Goal: Complete application form: Complete application form

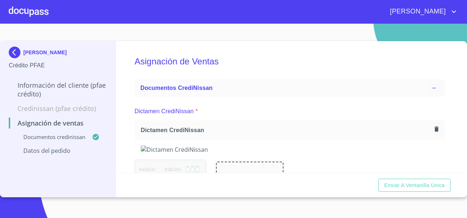
click at [31, 7] on div at bounding box center [29, 11] width 40 height 23
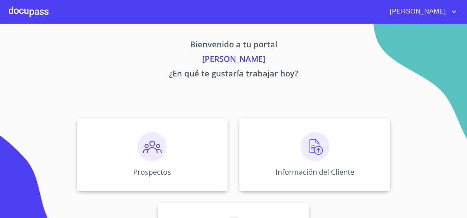
click at [305, 117] on div "Prospectos Información del Cliente Asignación de Ventas" at bounding box center [233, 197] width 452 height 169
click at [250, 133] on div "Información del Cliente" at bounding box center [314, 154] width 151 height 73
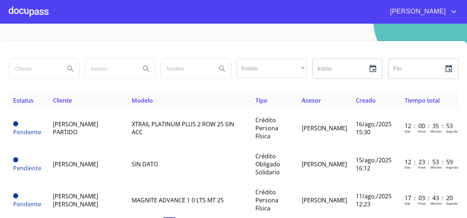
click at [26, 70] on input "search" at bounding box center [34, 69] width 50 height 20
paste input "[PERSON_NAME] [PERSON_NAME]"
type input "[PERSON_NAME] [PERSON_NAME]"
click at [69, 69] on icon "Search" at bounding box center [70, 69] width 9 height 9
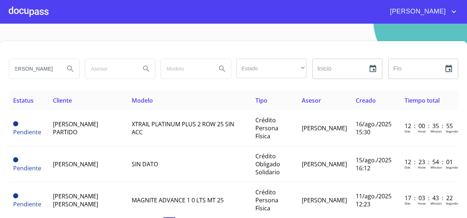
scroll to position [0, 0]
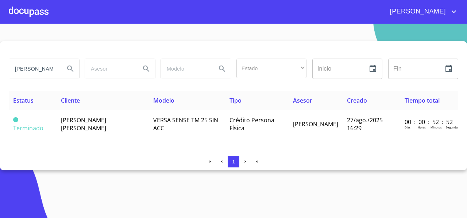
click at [28, 11] on div at bounding box center [29, 11] width 40 height 23
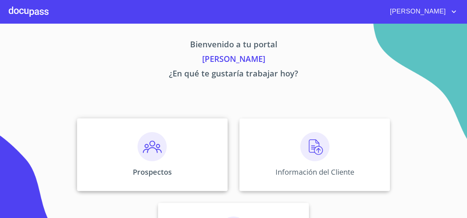
click at [109, 144] on div "Prospectos" at bounding box center [152, 154] width 151 height 73
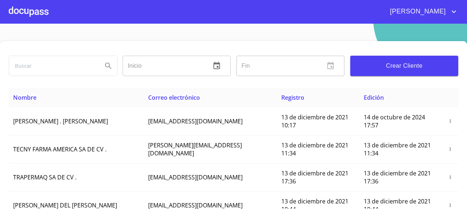
click at [30, 57] on input "search" at bounding box center [52, 66] width 87 height 20
click at [20, 66] on input "search" at bounding box center [52, 66] width 87 height 20
paste input "[PERSON_NAME] [PERSON_NAME]"
type input "[PERSON_NAME] [PERSON_NAME]"
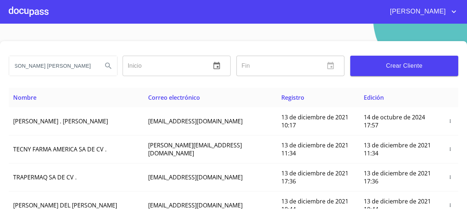
click at [107, 65] on icon "Search" at bounding box center [108, 66] width 6 height 6
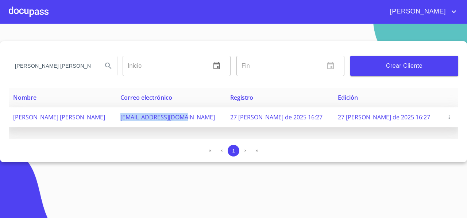
drag, startPoint x: 143, startPoint y: 115, endPoint x: 213, endPoint y: 121, distance: 70.6
click at [213, 121] on td "[EMAIL_ADDRESS][DOMAIN_NAME]" at bounding box center [171, 118] width 110 height 20
copy span "[EMAIL_ADDRESS][DOMAIN_NAME]"
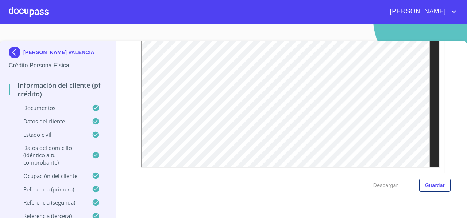
scroll to position [2068, 0]
drag, startPoint x: 438, startPoint y: 108, endPoint x: 449, endPoint y: 112, distance: 11.3
click at [449, 112] on div "Información del cliente (PF crédito) Documentos Documento de identificación   *…" at bounding box center [289, 107] width 347 height 132
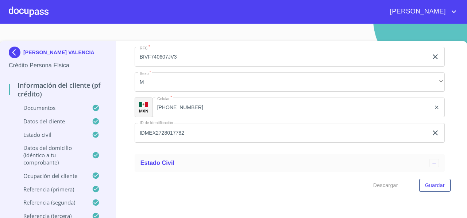
scroll to position [2542, 0]
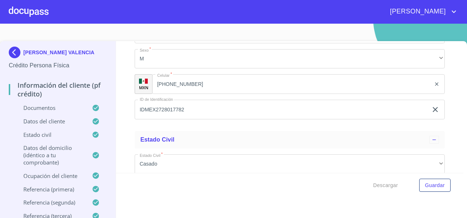
click at [197, 89] on input "(33)31373342" at bounding box center [291, 84] width 279 height 20
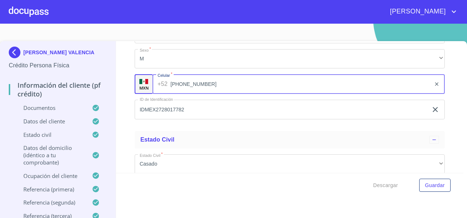
drag, startPoint x: 203, startPoint y: 92, endPoint x: 172, endPoint y: 93, distance: 31.0
click at [172, 93] on input "(33)31373342" at bounding box center [300, 84] width 260 height 20
click at [195, 119] on input "IDMEX2728017782" at bounding box center [281, 110] width 293 height 20
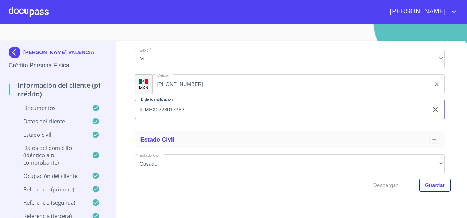
paste input "33)31373342"
click at [191, 115] on input "IDMEX2728017782 33)31373342" at bounding box center [281, 110] width 293 height 20
drag, startPoint x: 186, startPoint y: 116, endPoint x: 192, endPoint y: 116, distance: 6.9
click at [192, 116] on input "IDMEX2728017782 3331373342" at bounding box center [281, 110] width 293 height 20
drag, startPoint x: 184, startPoint y: 114, endPoint x: 226, endPoint y: 116, distance: 42.0
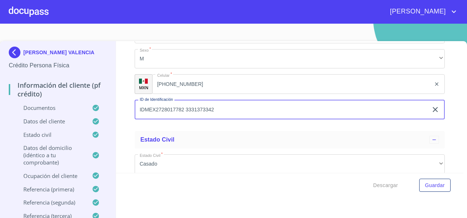
click at [226, 116] on input "IDMEX2728017782 3331373342" at bounding box center [281, 110] width 293 height 20
type input "IDMEX2728017782"
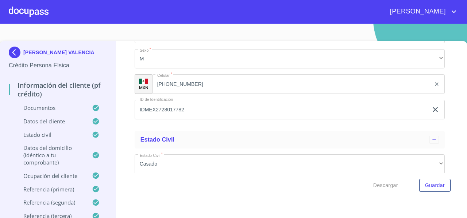
drag, startPoint x: 61, startPoint y: 58, endPoint x: 25, endPoint y: 30, distance: 45.8
click at [25, 30] on section "FELIPE NICOLAS BRISEÑO VALENCIA Crédito Persona Física Información del cliente …" at bounding box center [233, 121] width 467 height 195
copy p "[PERSON_NAME] [PERSON_NAME]"
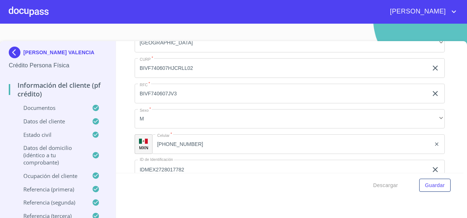
scroll to position [2482, 0]
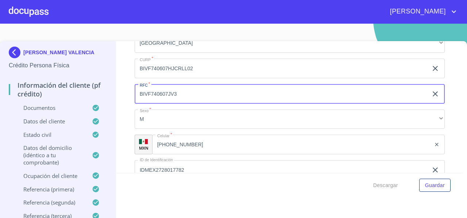
click at [227, 101] on input "BIVF740607JV3" at bounding box center [281, 94] width 293 height 20
drag, startPoint x: 194, startPoint y: 100, endPoint x: 135, endPoint y: 101, distance: 59.1
click at [135, 101] on input "BIVF740607JV3" at bounding box center [281, 94] width 293 height 20
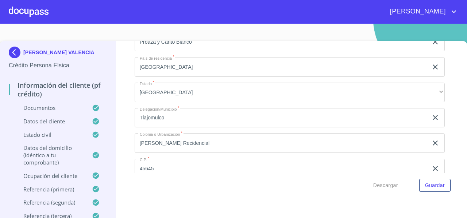
scroll to position [2975, 0]
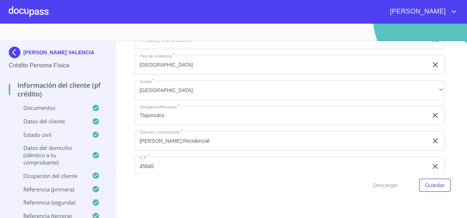
drag, startPoint x: 59, startPoint y: 57, endPoint x: 23, endPoint y: 41, distance: 39.0
click at [23, 41] on div "FELIPE NICOLAS BRISEÑO VALENCIA Crédito Persona Física" at bounding box center [58, 58] width 98 height 34
click at [204, 50] on input "Proaza y Canto Blanco" at bounding box center [281, 40] width 293 height 20
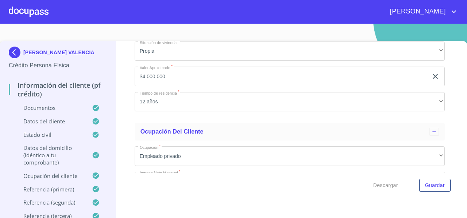
scroll to position [3116, 0]
click at [122, 128] on div "Información del cliente (PF crédito) Documentos Documento de identificación   *…" at bounding box center [289, 107] width 347 height 132
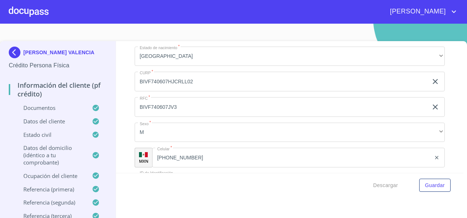
scroll to position [2467, 0]
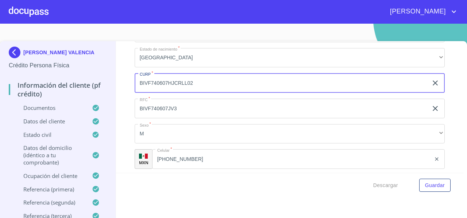
drag, startPoint x: 200, startPoint y: 96, endPoint x: 137, endPoint y: 96, distance: 63.4
click at [137, 93] on input "BIVF740607HJCRLL02" at bounding box center [281, 83] width 293 height 20
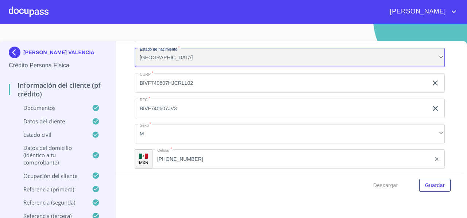
drag, startPoint x: 175, startPoint y: 65, endPoint x: 125, endPoint y: 88, distance: 55.0
click at [125, 88] on div "Información del cliente (PF crédito) Documentos Documento de identificación   *…" at bounding box center [289, 107] width 347 height 132
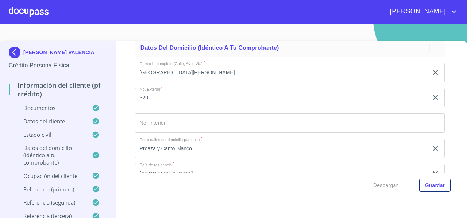
scroll to position [2867, 0]
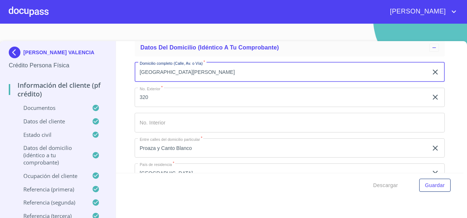
drag, startPoint x: 190, startPoint y: 81, endPoint x: 139, endPoint y: 82, distance: 51.4
click at [139, 82] on input "Circuito del Pilar" at bounding box center [281, 72] width 293 height 20
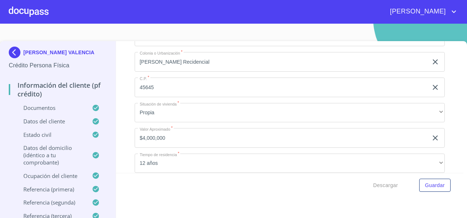
scroll to position [3065, 0]
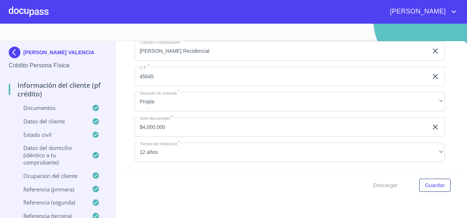
click at [122, 133] on div "Información del cliente (PF crédito) Documentos Documento de identificación   *…" at bounding box center [289, 107] width 347 height 132
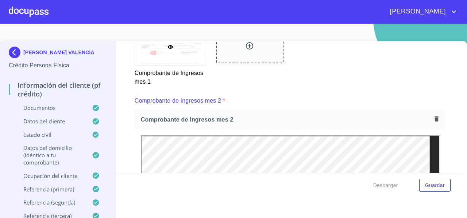
scroll to position [978, 0]
click at [434, 122] on icon "button" at bounding box center [436, 119] width 4 height 5
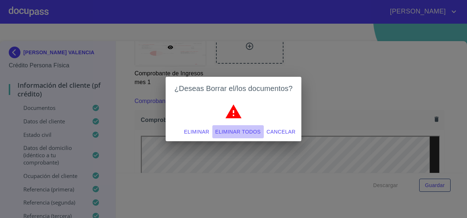
click at [239, 135] on span "Eliminar todos" at bounding box center [238, 132] width 46 height 9
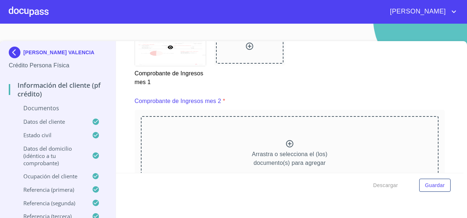
click at [314, 138] on div "Arrastra o selecciona el (los) documento(s) para agregar" at bounding box center [289, 153] width 297 height 74
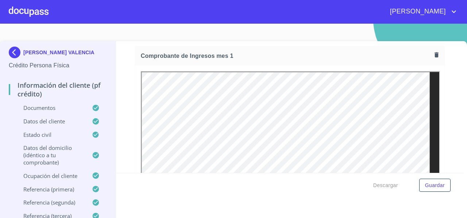
scroll to position [717, 0]
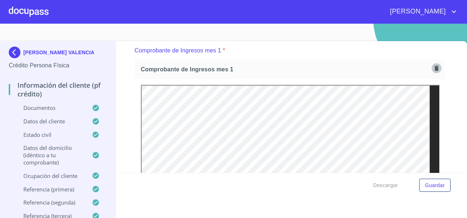
click at [433, 72] on icon "button" at bounding box center [436, 68] width 7 height 7
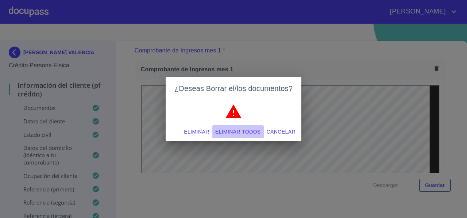
click at [231, 135] on span "Eliminar todos" at bounding box center [238, 132] width 46 height 9
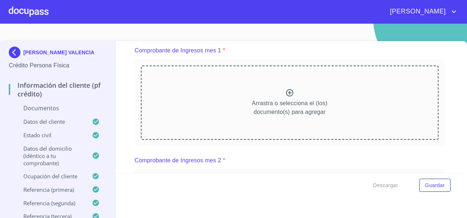
click at [227, 104] on div "Arrastra o selecciona el (los) documento(s) para agregar" at bounding box center [289, 103] width 297 height 74
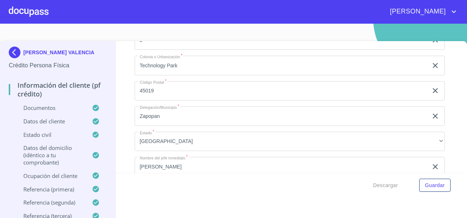
scroll to position [3178, 0]
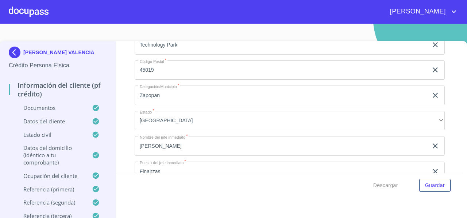
type input "56000"
click at [126, 118] on div "Información del cliente (PF crédito) Documentos Documento de identificación   *…" at bounding box center [289, 107] width 347 height 132
click at [122, 102] on div "Información del cliente (PF crédito) Documentos Documento de identificación   *…" at bounding box center [289, 107] width 347 height 132
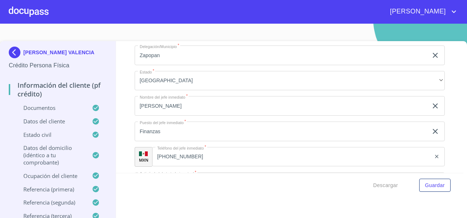
scroll to position [3217, 0]
drag, startPoint x: 135, startPoint y: 77, endPoint x: 287, endPoint y: 81, distance: 151.3
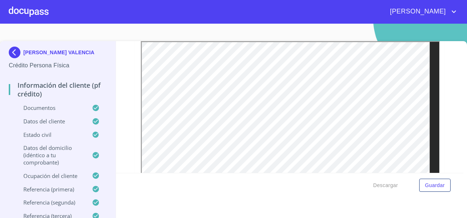
scroll to position [1367, 0]
click at [451, 101] on div "Información del cliente (PF crédito) Documentos Documento de identificación   *…" at bounding box center [289, 107] width 347 height 132
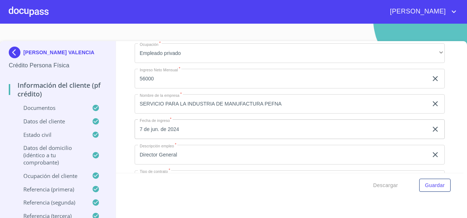
scroll to position [2856, 0]
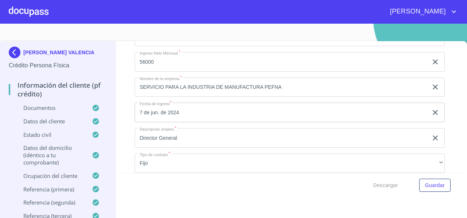
drag, startPoint x: 184, startPoint y: 55, endPoint x: 133, endPoint y: 55, distance: 50.3
paste input "LL DEL PILAR"
type input "CLL DEL PILAR"
click at [127, 65] on div "Información del cliente (PF crédito) Documentos Documento de identificación   *…" at bounding box center [289, 107] width 347 height 132
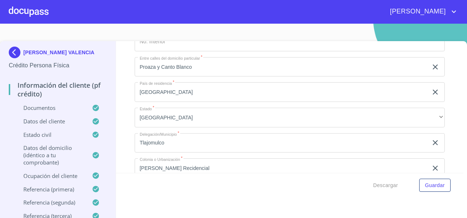
scroll to position [2572, 0]
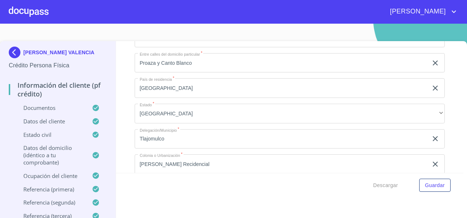
click at [124, 80] on div "Información del cliente (PF crédito) Documentos Documento de identificación   *…" at bounding box center [289, 107] width 347 height 132
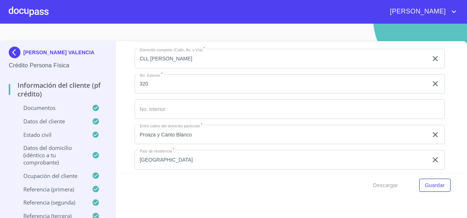
scroll to position [2500, 0]
drag, startPoint x: 436, startPoint y: 109, endPoint x: 431, endPoint y: 108, distance: 4.8
click at [431, 108] on div "Información del cliente (PF crédito) Documentos Documento de identificación   *…" at bounding box center [289, 107] width 347 height 132
click at [447, 140] on div "Información del cliente (PF crédito) Documentos Documento de identificación   *…" at bounding box center [289, 107] width 347 height 132
click at [373, 183] on span "Descargar" at bounding box center [385, 185] width 25 height 9
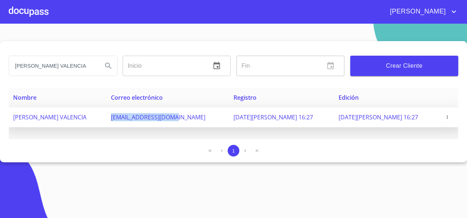
drag, startPoint x: 117, startPoint y: 117, endPoint x: 10, endPoint y: 123, distance: 107.4
click at [10, 123] on td "[PERSON_NAME] VALENCIA" at bounding box center [58, 118] width 98 height 20
copy span "[PERSON_NAME] VALENCIA"
